Goal: Task Accomplishment & Management: Manage account settings

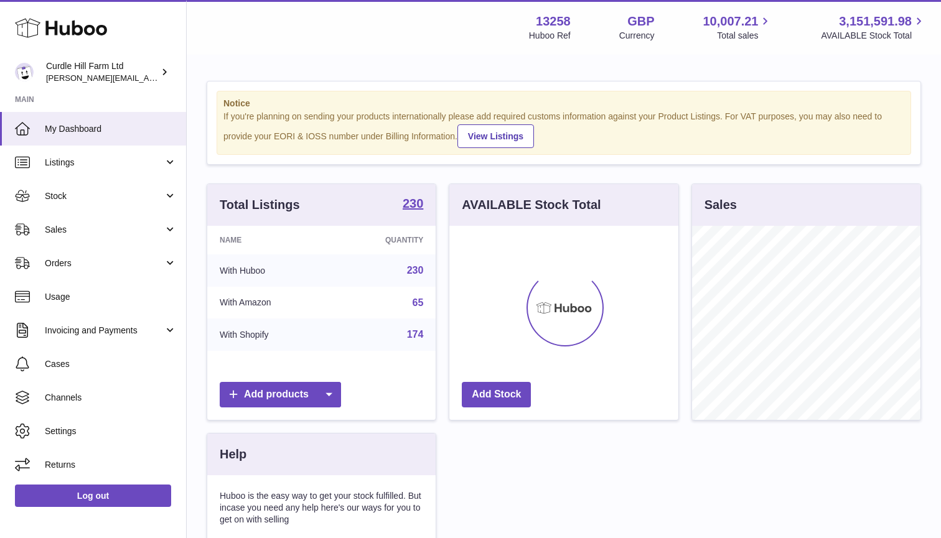
scroll to position [194, 229]
click at [106, 197] on span "Stock" at bounding box center [104, 196] width 119 height 12
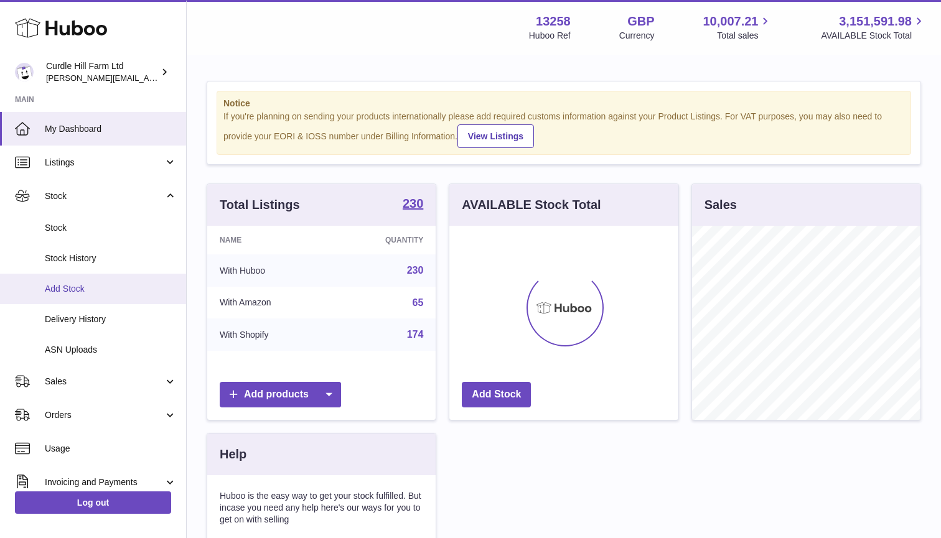
click at [86, 290] on span "Add Stock" at bounding box center [111, 289] width 132 height 12
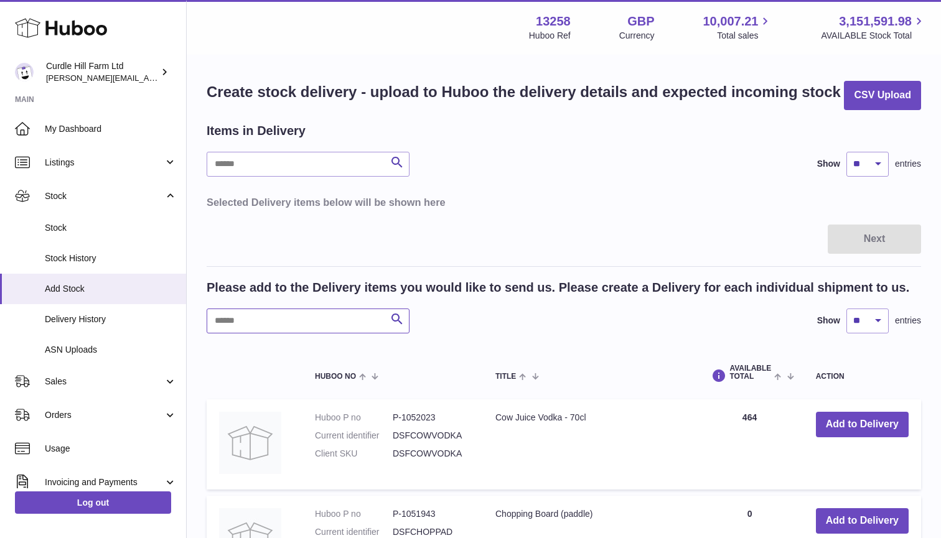
click at [293, 324] on input "text" at bounding box center [308, 321] width 203 height 25
type input "******"
click at [835, 420] on button "Add to Delivery" at bounding box center [862, 425] width 93 height 26
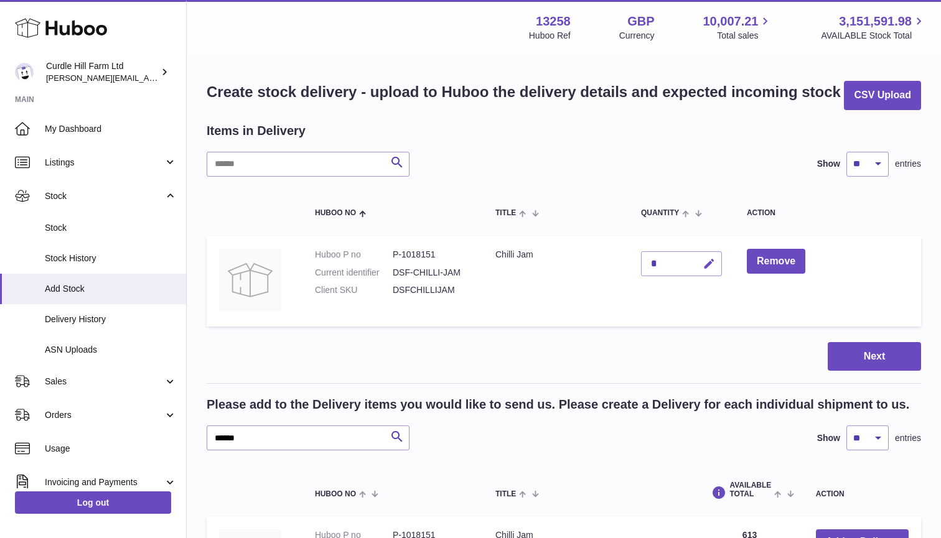
drag, startPoint x: 578, startPoint y: 324, endPoint x: 712, endPoint y: 261, distance: 147.6
click at [712, 261] on icon "button" at bounding box center [709, 264] width 13 height 13
type input "****"
click at [713, 263] on icon "submit" at bounding box center [709, 263] width 11 height 11
click at [860, 344] on button "Next" at bounding box center [874, 356] width 93 height 29
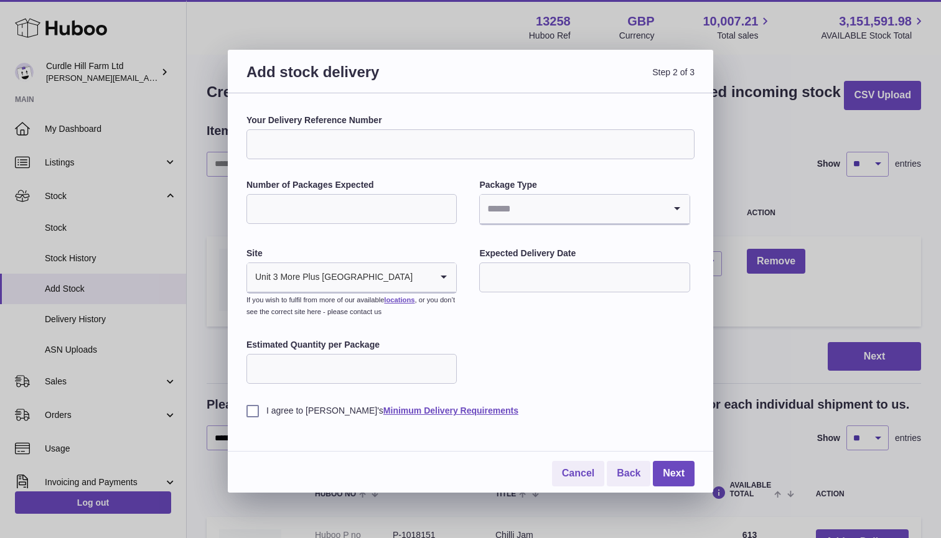
click at [343, 144] on input "Your Delivery Reference Number" at bounding box center [470, 144] width 448 height 30
type input "**********"
type input "*"
click at [511, 207] on input "Search for option" at bounding box center [572, 209] width 184 height 29
click at [528, 278] on li "Pallets" at bounding box center [584, 267] width 208 height 25
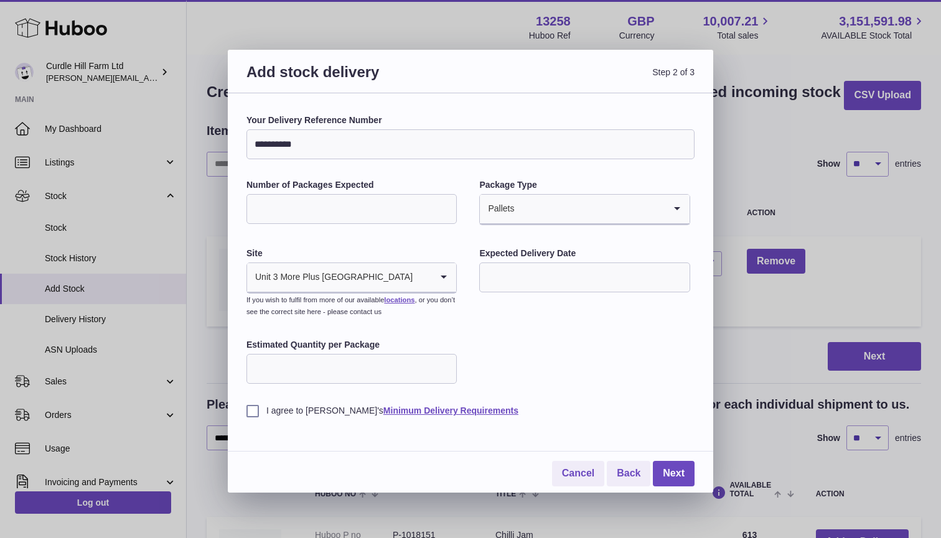
click at [533, 272] on input "text" at bounding box center [584, 278] width 210 height 30
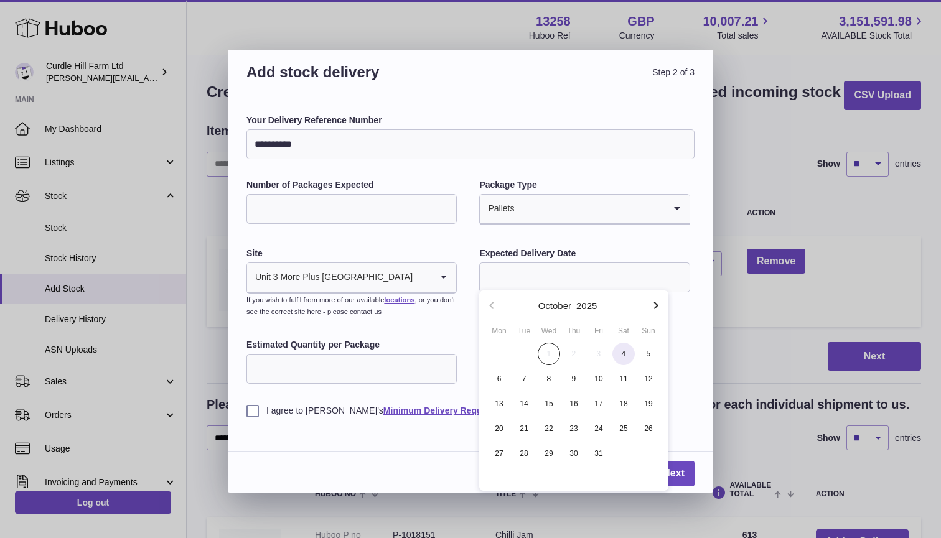
click at [619, 353] on span "4" at bounding box center [623, 354] width 22 height 22
type input "**********"
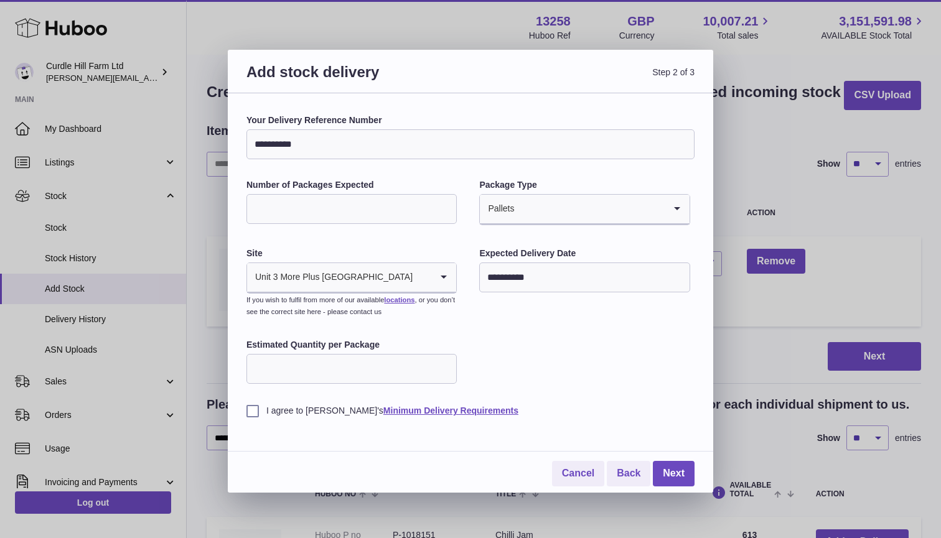
click at [255, 408] on label "I agree to Huboo's Minimum Delivery Requirements" at bounding box center [470, 411] width 448 height 12
click at [671, 465] on link "Next" at bounding box center [674, 474] width 42 height 26
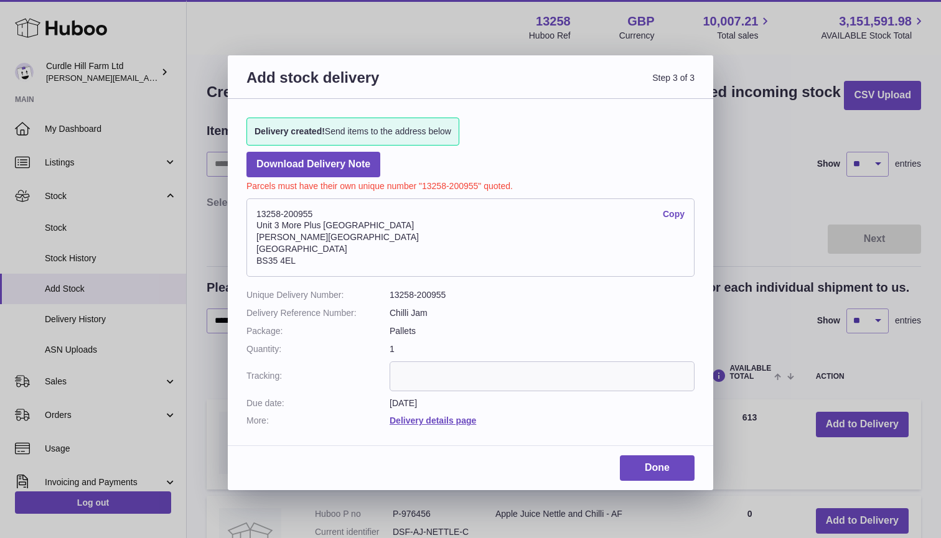
drag, startPoint x: 300, startPoint y: 255, endPoint x: 250, endPoint y: 212, distance: 66.2
click at [250, 212] on address "13258-200955 Copy Unit 3 More Plus Central Park Hudson Avenue Severn Beach BS35…" at bounding box center [470, 238] width 448 height 78
copy address "13258-200955 Copy Unit 3 More Plus Central Park Hudson Avenue Severn Beach BS35…"
click at [658, 462] on link "Done" at bounding box center [657, 469] width 75 height 26
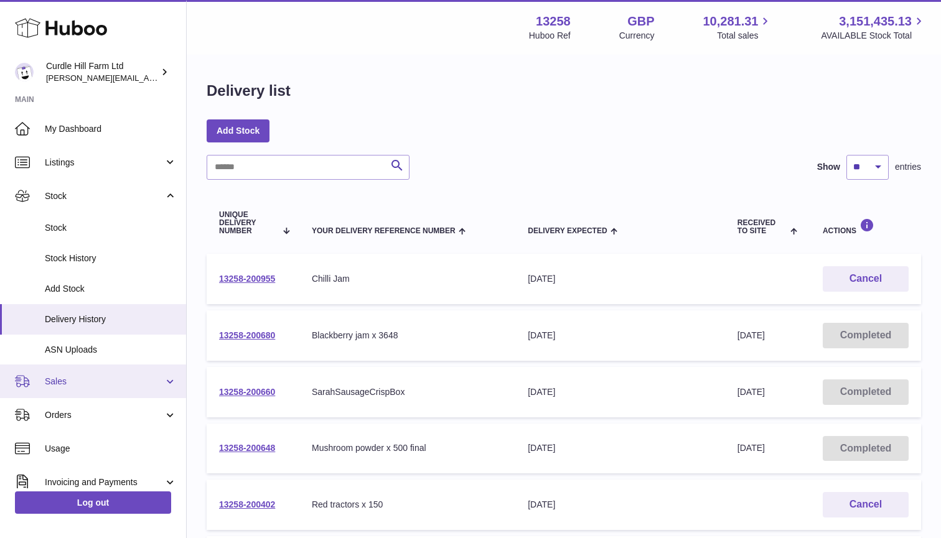
click at [94, 382] on span "Sales" at bounding box center [104, 382] width 119 height 12
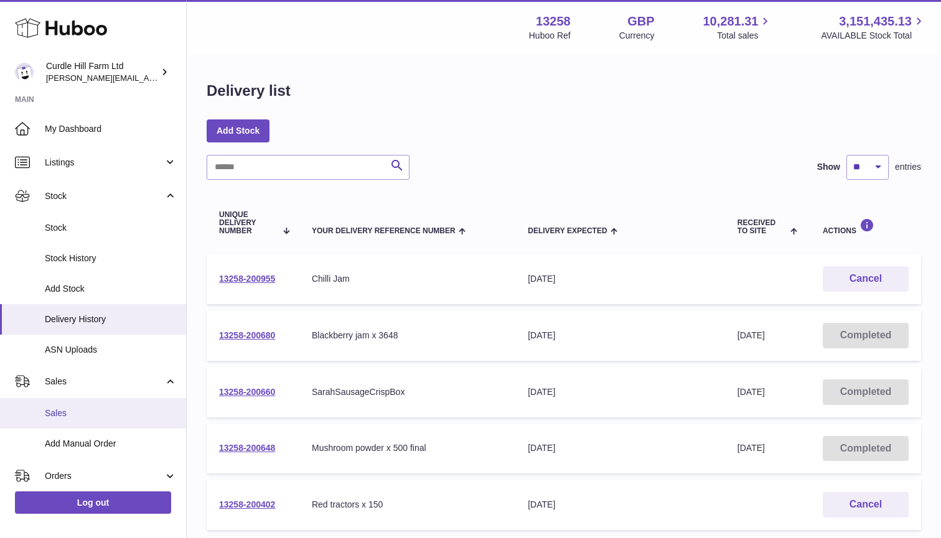
click at [70, 409] on span "Sales" at bounding box center [111, 414] width 132 height 12
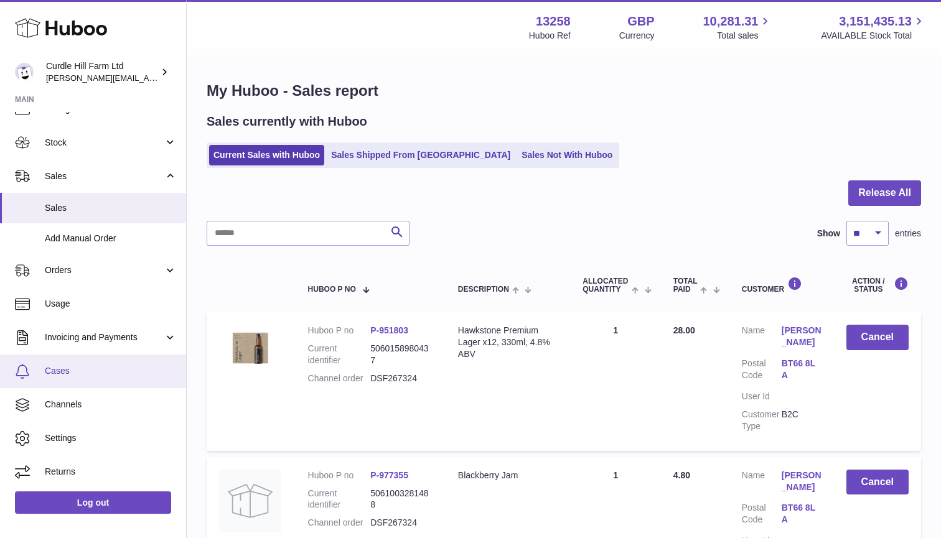
scroll to position [53, 0]
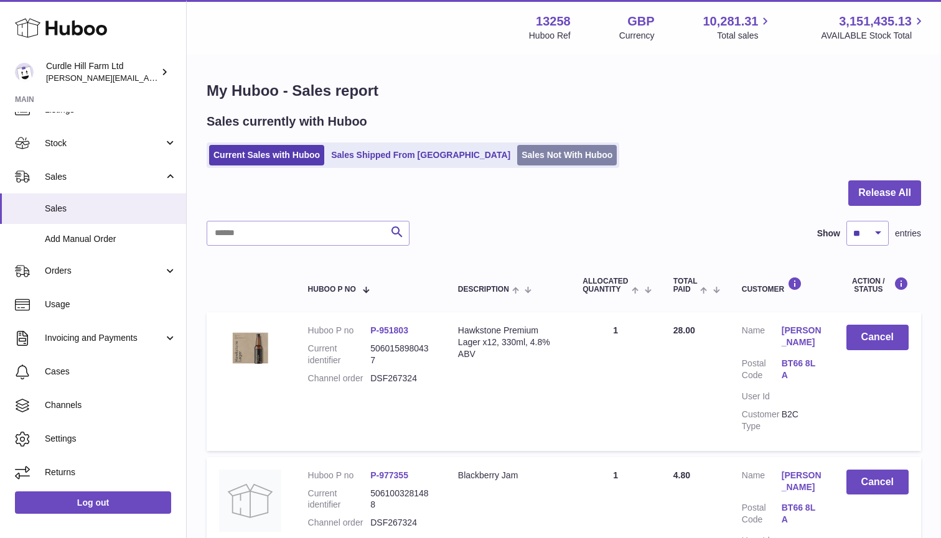
click at [517, 151] on link "Sales Not With Huboo" at bounding box center [567, 155] width 100 height 21
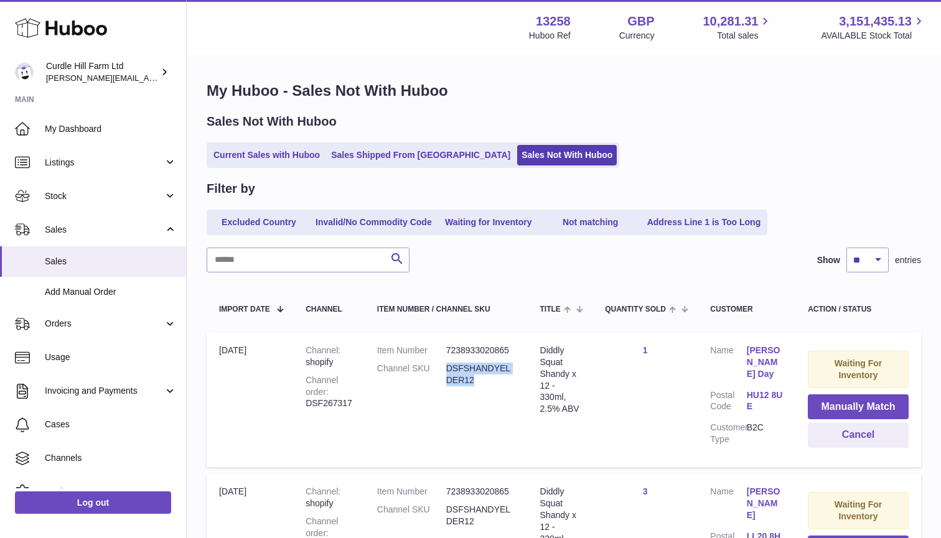
drag, startPoint x: 479, startPoint y: 376, endPoint x: 447, endPoint y: 365, distance: 33.1
click at [447, 365] on dd "DSFSHANDYELDER12" at bounding box center [480, 375] width 69 height 24
copy dd "DSFSHANDYELDER12"
click at [78, 157] on span "Listings" at bounding box center [104, 163] width 119 height 12
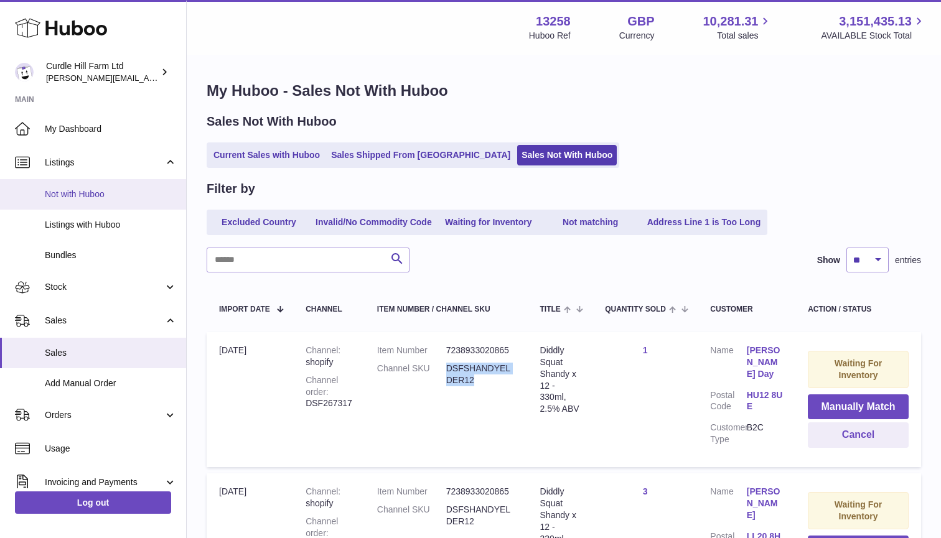
click at [86, 194] on span "Not with Huboo" at bounding box center [111, 195] width 132 height 12
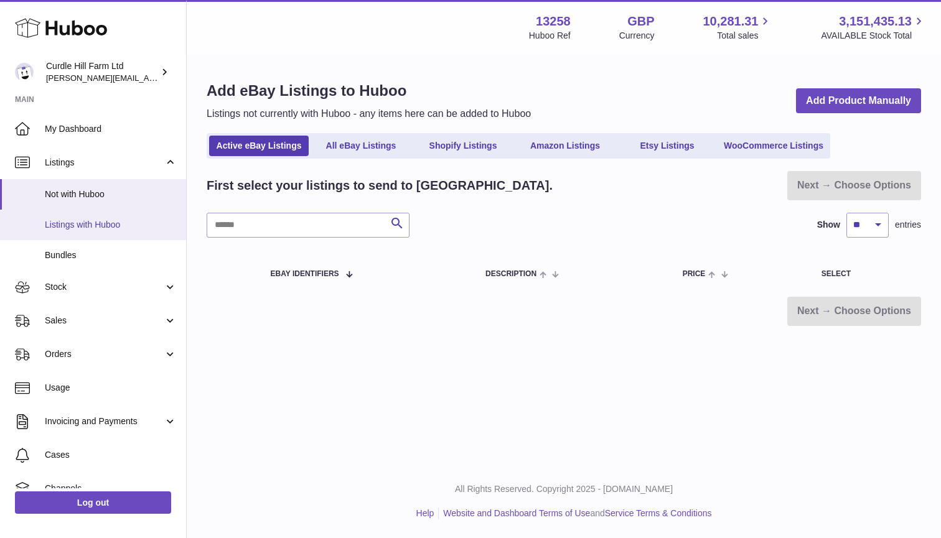
click at [133, 219] on span "Listings with Huboo" at bounding box center [111, 225] width 132 height 12
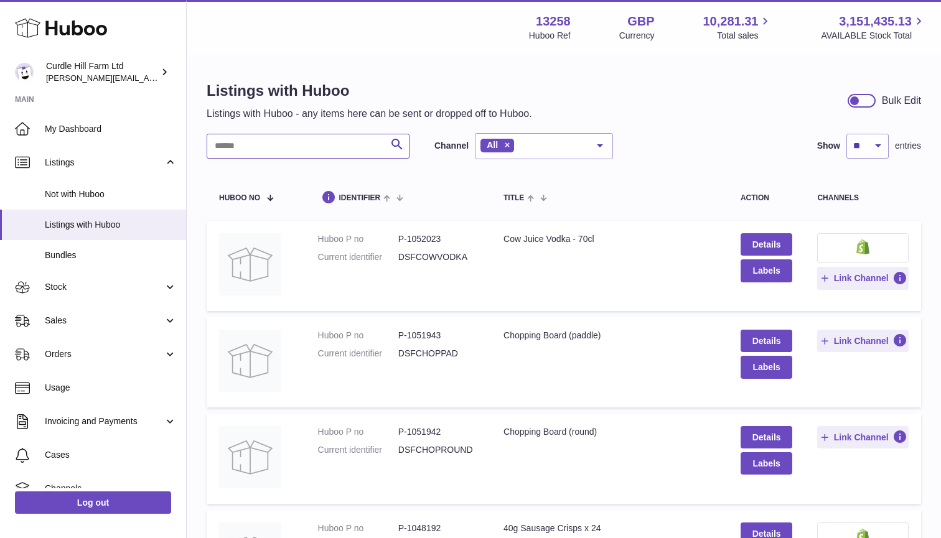
click at [270, 145] on input "text" at bounding box center [308, 146] width 203 height 25
paste input "**********"
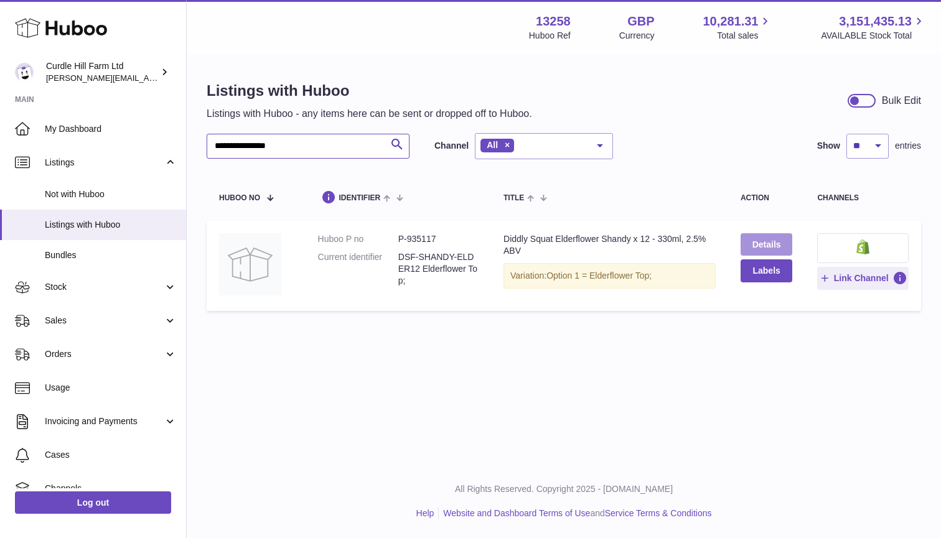
type input "**********"
click at [770, 246] on link "Details" at bounding box center [767, 244] width 52 height 22
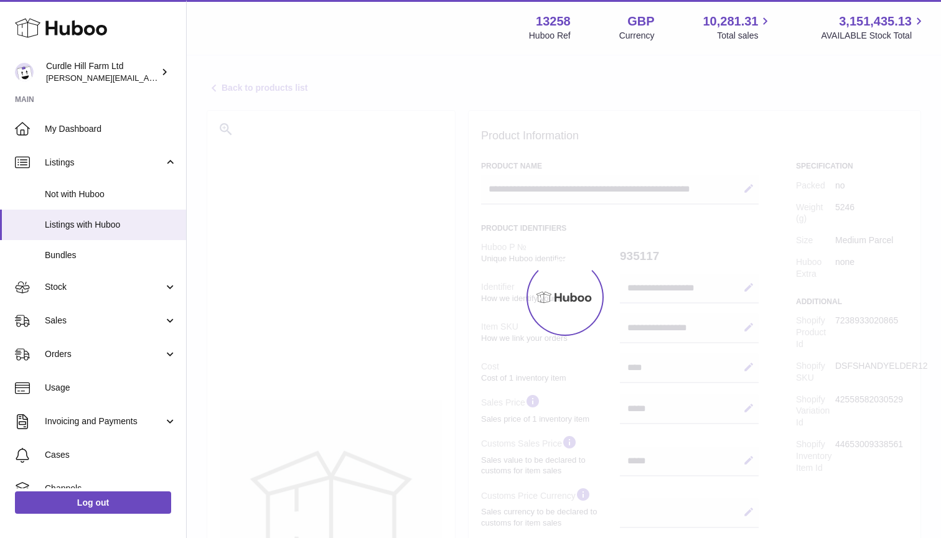
select select
select select "***"
select select "****"
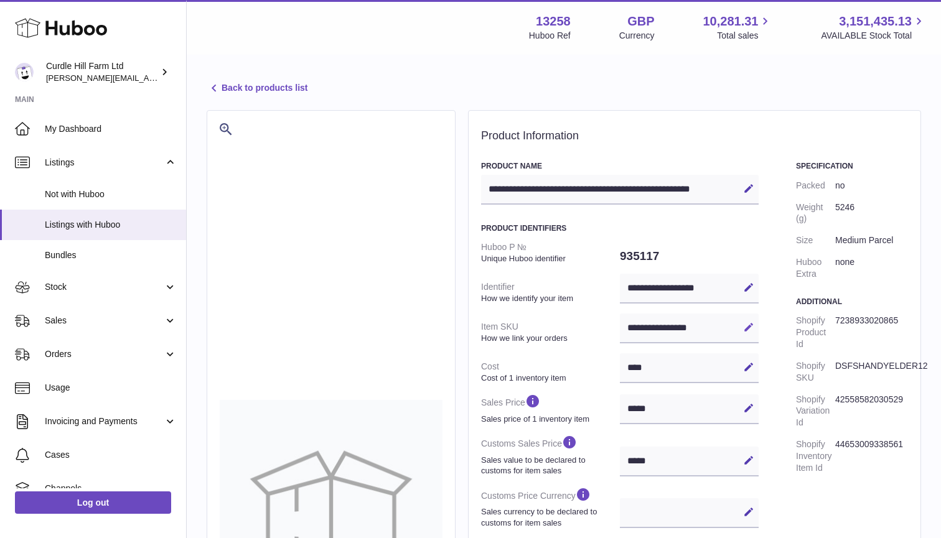
click at [750, 324] on icon at bounding box center [748, 327] width 11 height 11
